Goal: Navigation & Orientation: Find specific page/section

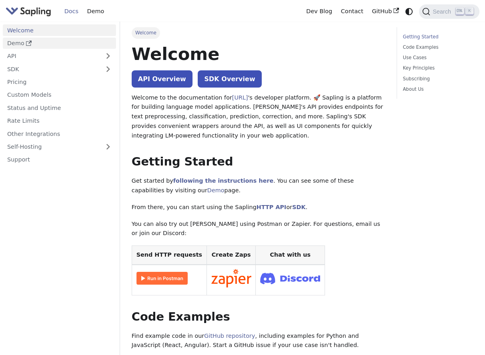
click at [40, 40] on link "Demo" at bounding box center [59, 44] width 113 height 12
